Goal: Check status: Check status

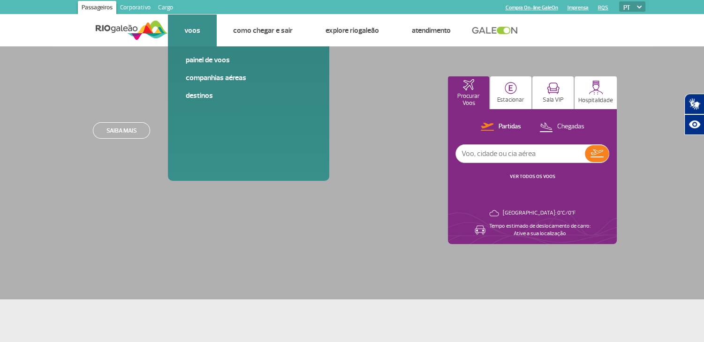
click at [191, 29] on link "Voos" at bounding box center [192, 30] width 16 height 9
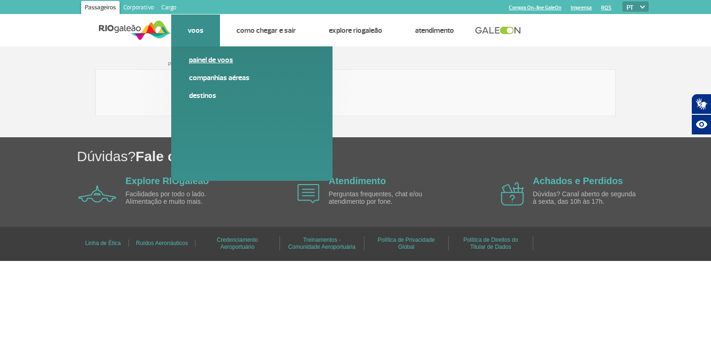
click at [217, 59] on link "Painel de voos" at bounding box center [252, 60] width 126 height 10
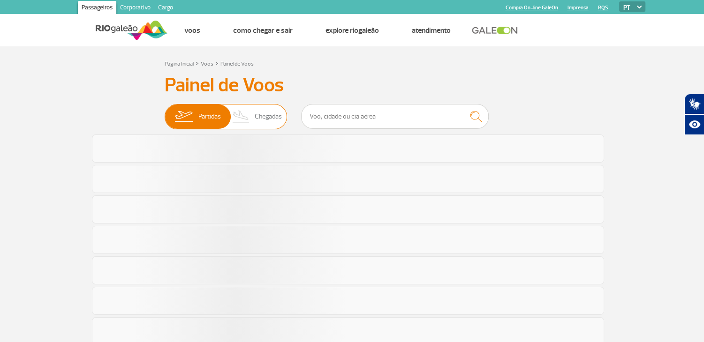
click at [268, 113] on span "Chegadas" at bounding box center [268, 117] width 27 height 24
click at [165, 112] on input "Partidas Chegadas" at bounding box center [165, 112] width 0 height 0
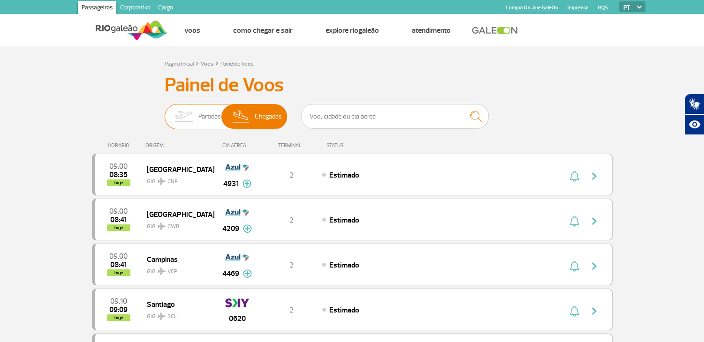
click at [264, 115] on span "Chegadas" at bounding box center [268, 117] width 27 height 24
click at [165, 112] on input "Partidas Chegadas" at bounding box center [165, 112] width 0 height 0
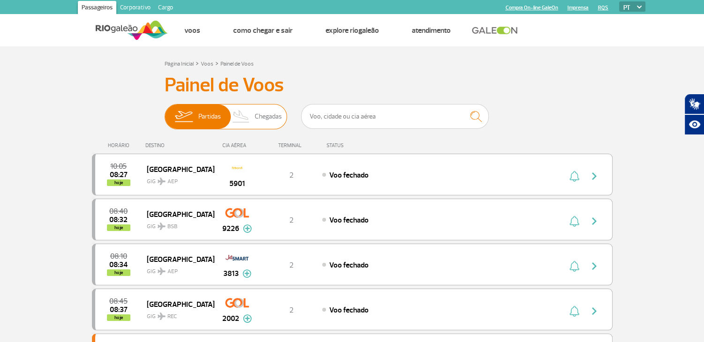
click at [273, 115] on span "Chegadas" at bounding box center [268, 117] width 27 height 24
click at [165, 112] on input "Partidas Chegadas" at bounding box center [165, 112] width 0 height 0
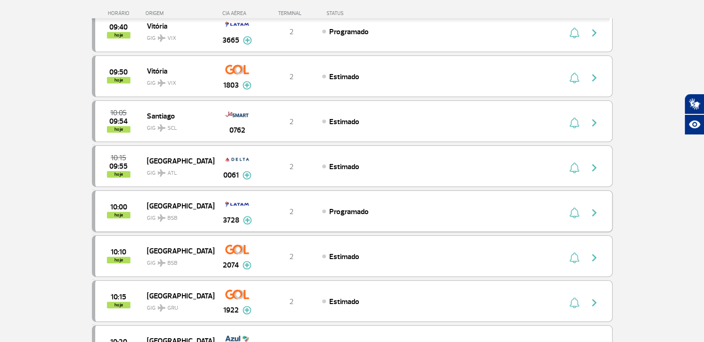
scroll to position [469, 0]
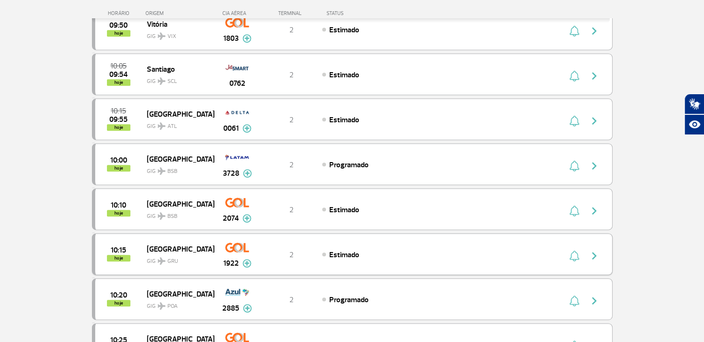
click at [243, 259] on img at bounding box center [246, 263] width 9 height 8
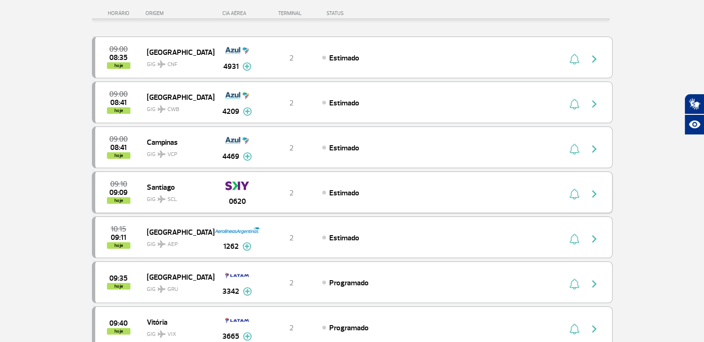
scroll to position [0, 0]
